Goal: Book appointment/travel/reservation

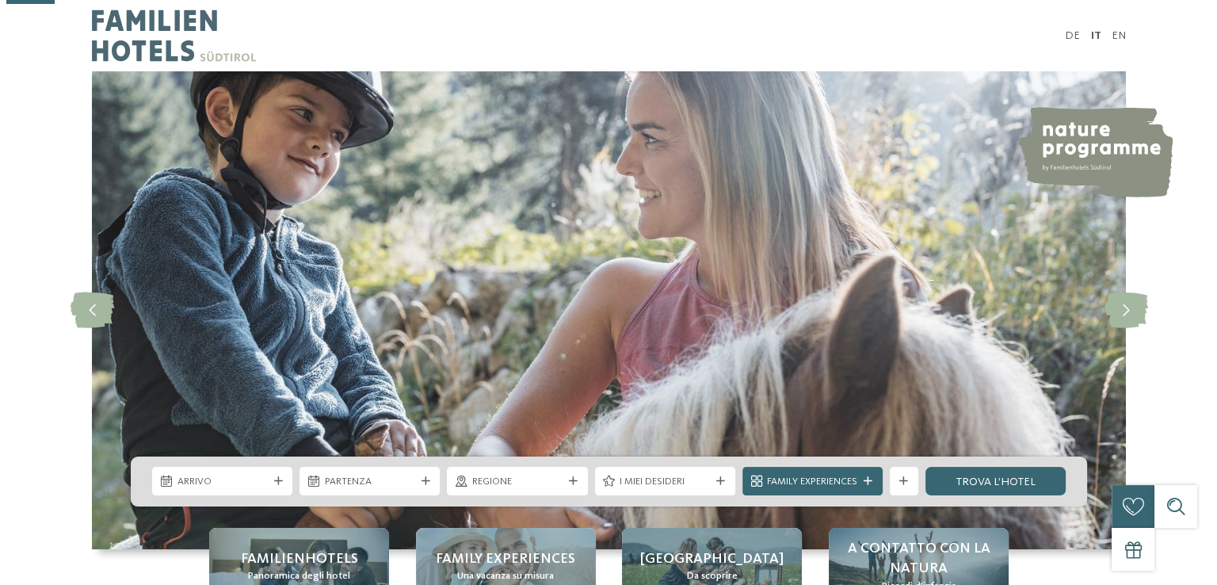
scroll to position [269, 0]
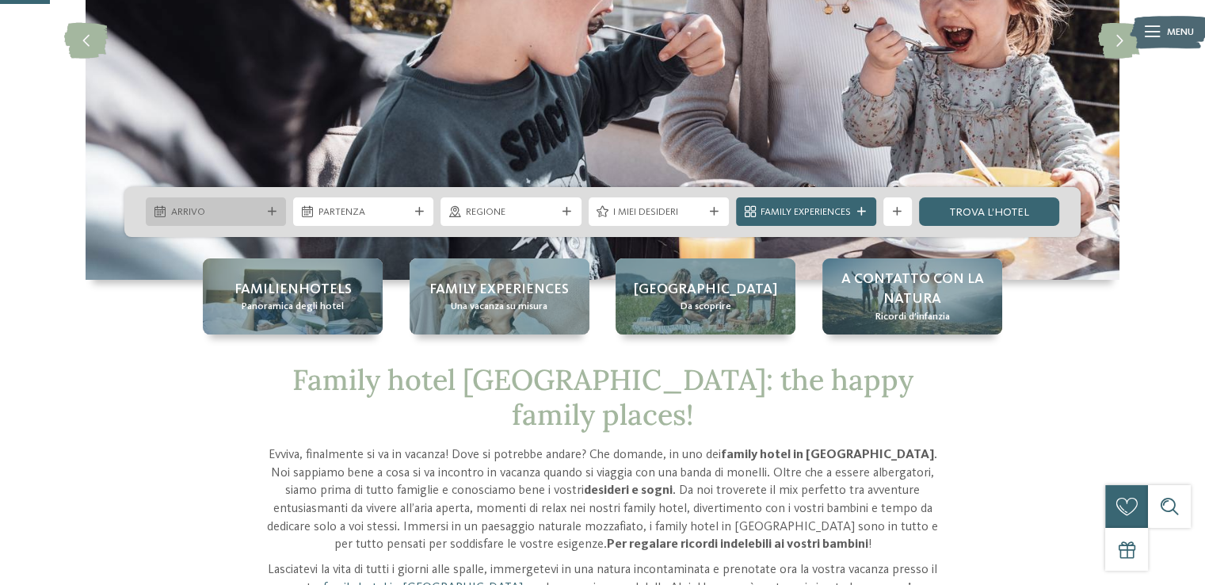
click at [158, 210] on icon at bounding box center [160, 211] width 11 height 11
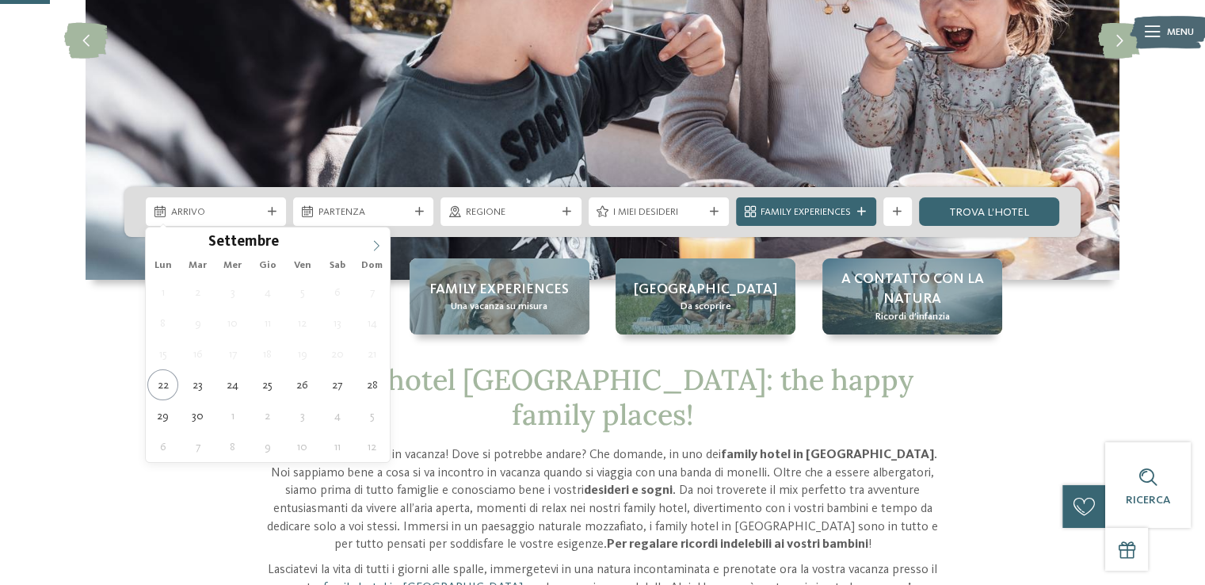
click at [377, 242] on icon at bounding box center [376, 245] width 11 height 11
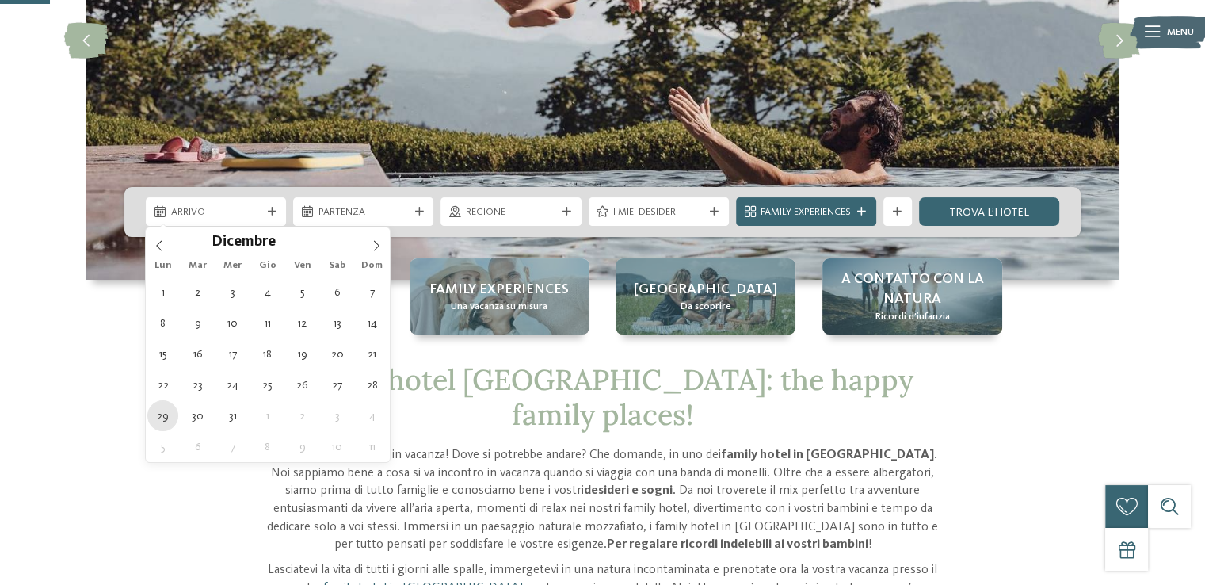
type div "[DATE]"
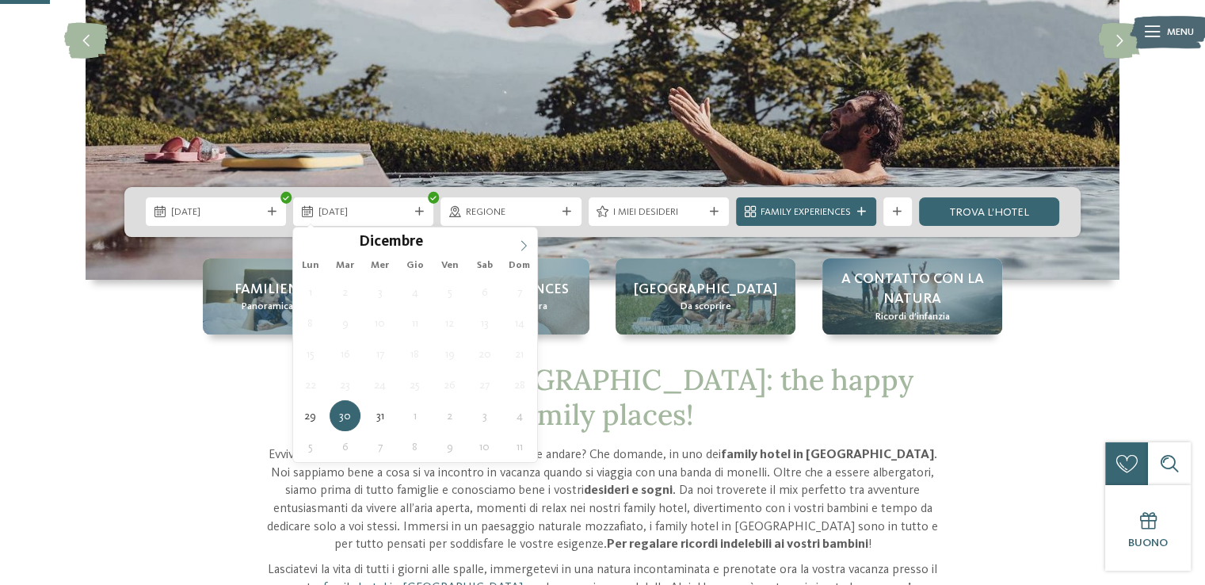
type input "****"
click at [526, 239] on span at bounding box center [523, 240] width 27 height 27
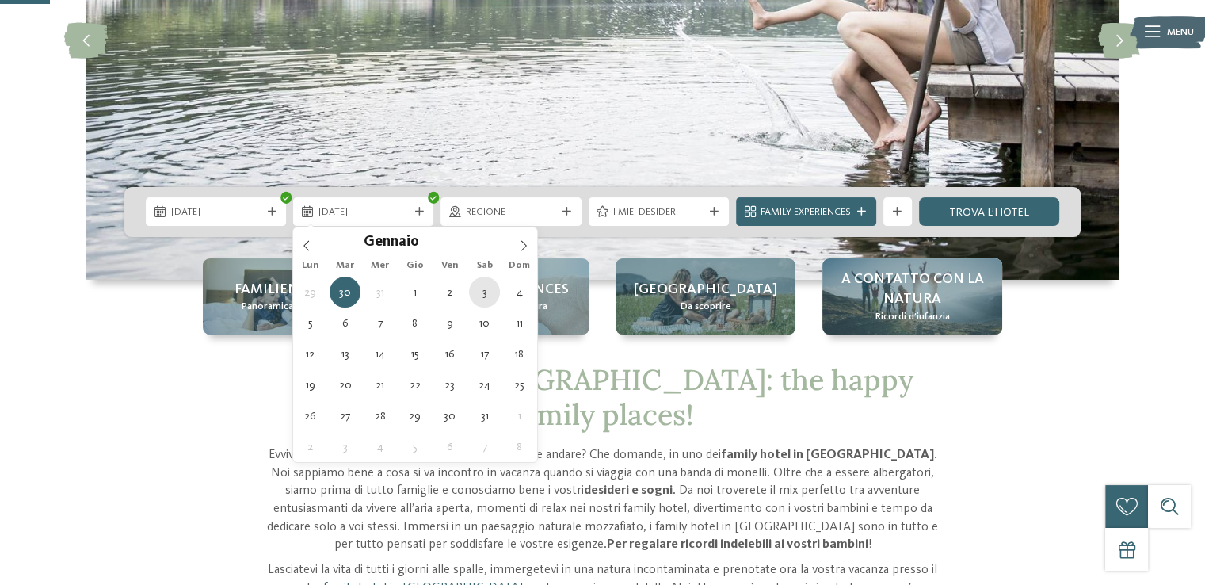
type div "[DATE]"
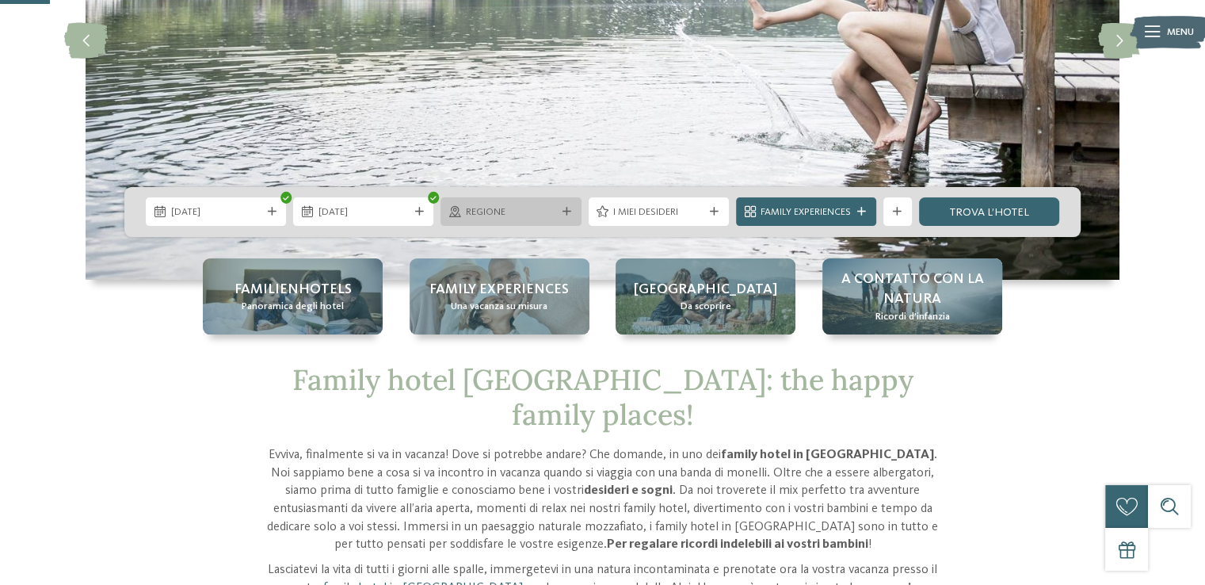
click at [552, 216] on span "Regione" at bounding box center [511, 212] width 90 height 14
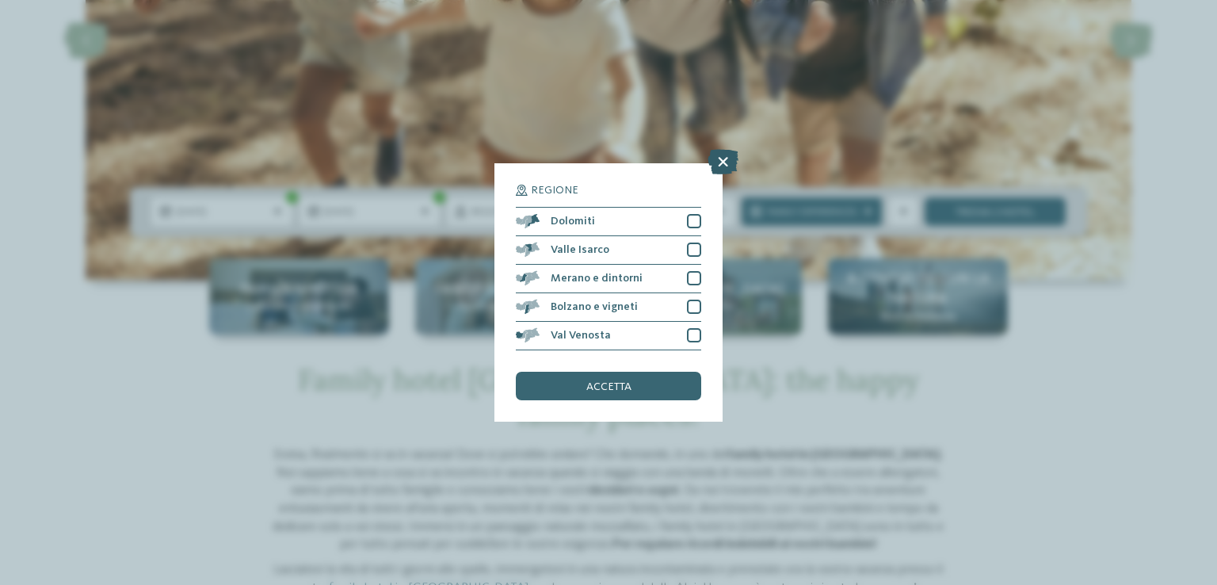
click at [727, 155] on icon at bounding box center [723, 161] width 31 height 25
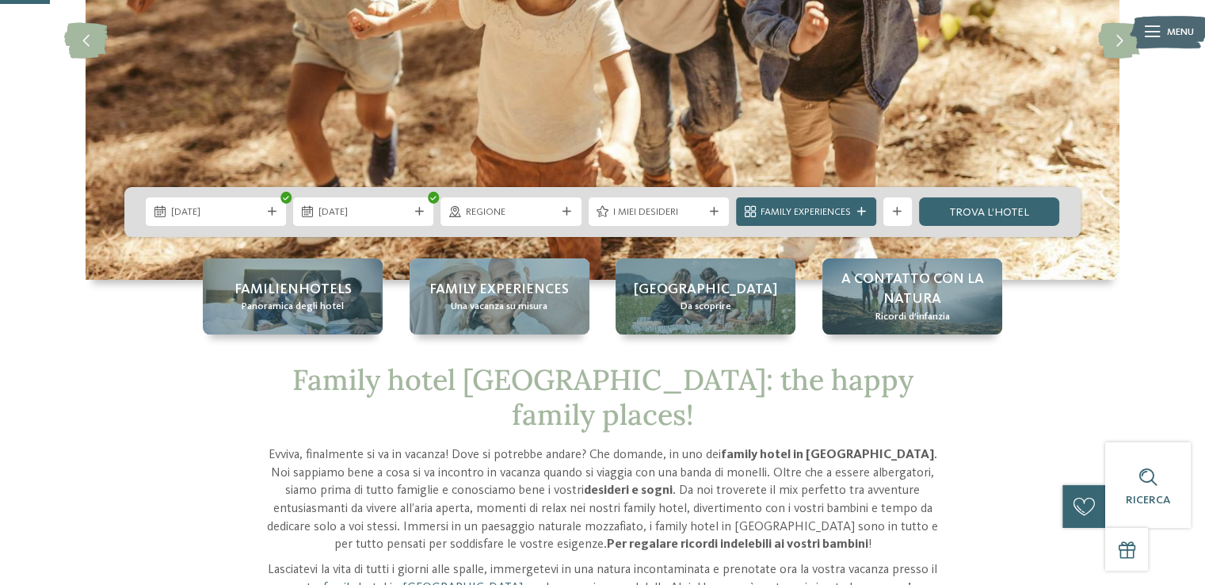
click at [668, 209] on span "I miei desideri" at bounding box center [658, 212] width 90 height 14
